Goal: Task Accomplishment & Management: Manage account settings

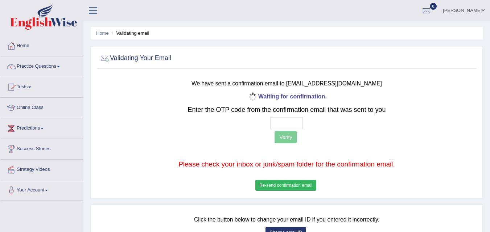
click at [471, 8] on link "Simranjit Kaur" at bounding box center [463, 9] width 53 height 19
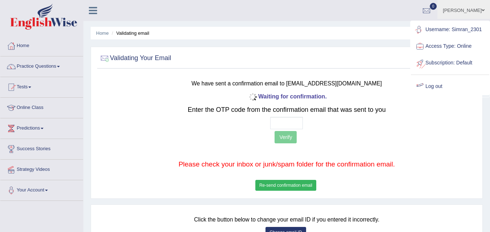
click at [424, 87] on div at bounding box center [419, 86] width 11 height 11
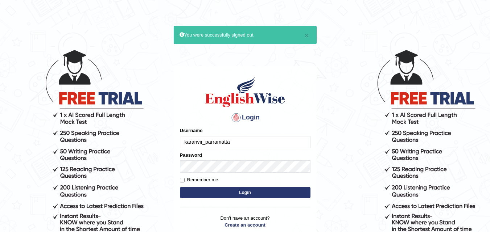
click at [229, 140] on input "karanvir_parramatta" at bounding box center [245, 142] width 130 height 12
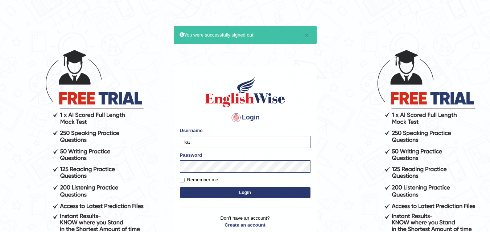
type input "k"
type input "Simran_2301"
click at [234, 194] on button "Login" at bounding box center [245, 192] width 130 height 11
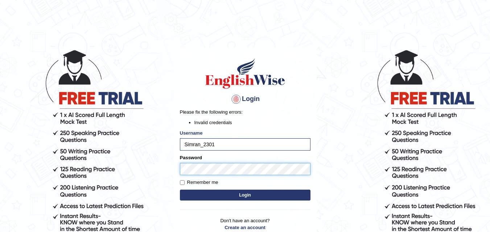
click at [180, 190] on button "Login" at bounding box center [245, 195] width 130 height 11
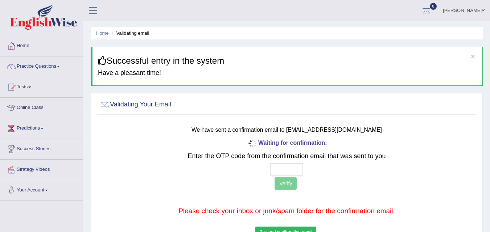
click at [464, 23] on div "Home Validating email × Successful entry in the system Have a pleasant time! Va…" at bounding box center [286, 181] width 406 height 362
click at [472, 11] on link "Simranjit Kaur" at bounding box center [463, 9] width 53 height 19
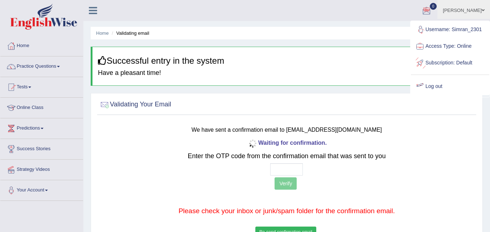
click at [439, 82] on link "Log out" at bounding box center [450, 86] width 78 height 17
